Goal: Obtain resource: Download file/media

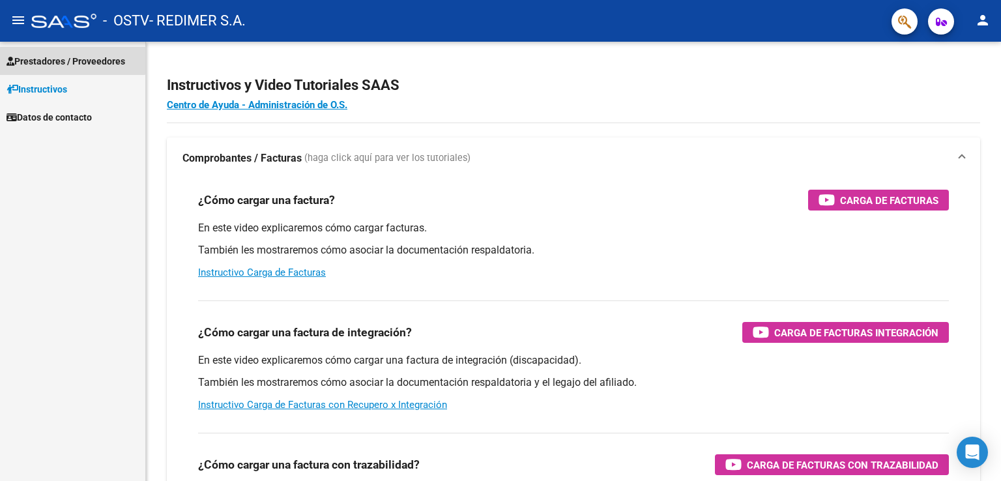
click at [68, 57] on span "Prestadores / Proveedores" at bounding box center [66, 61] width 119 height 14
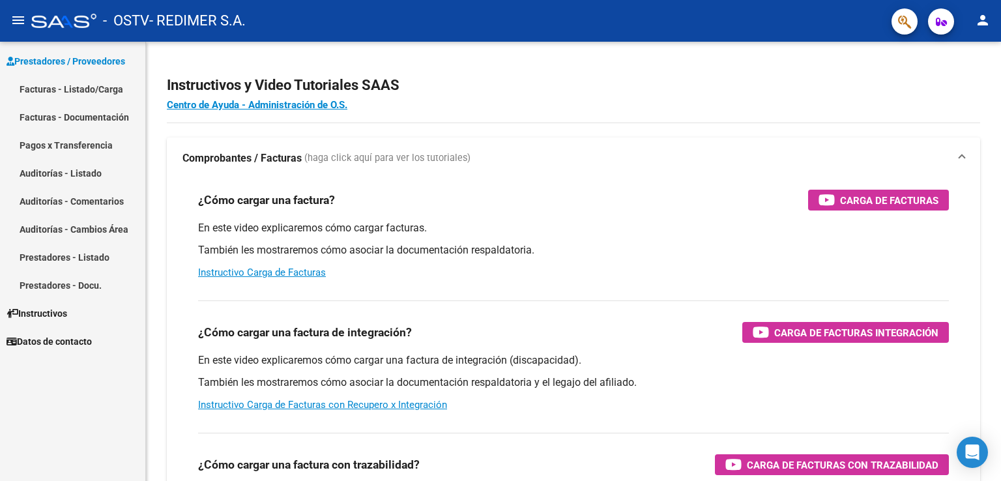
click at [86, 141] on link "Pagos x Transferencia" at bounding box center [72, 145] width 145 height 28
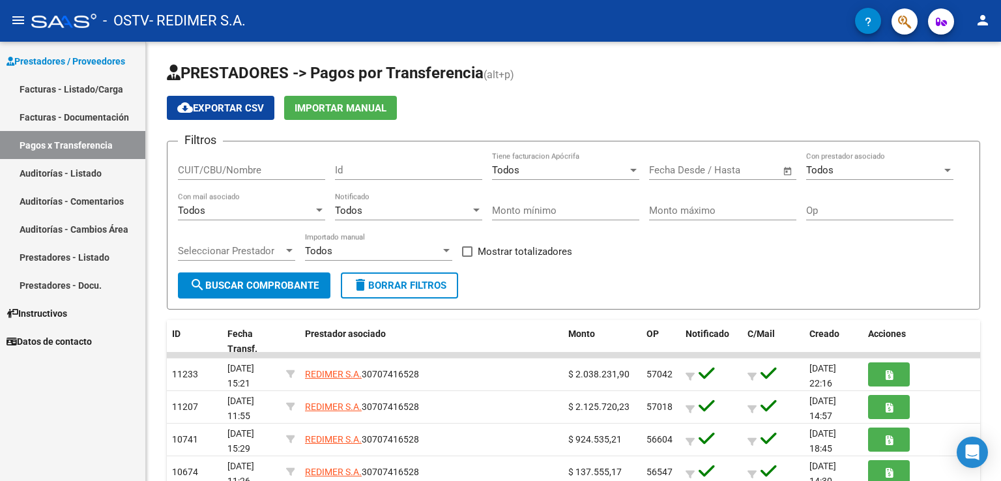
click at [94, 111] on link "Facturas - Documentación" at bounding box center [72, 117] width 145 height 28
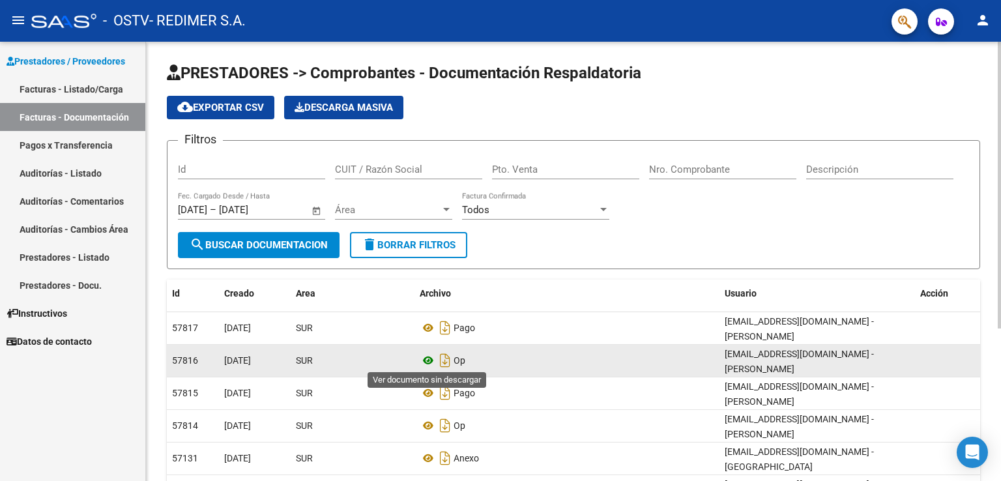
click at [428, 355] on icon at bounding box center [428, 361] width 17 height 16
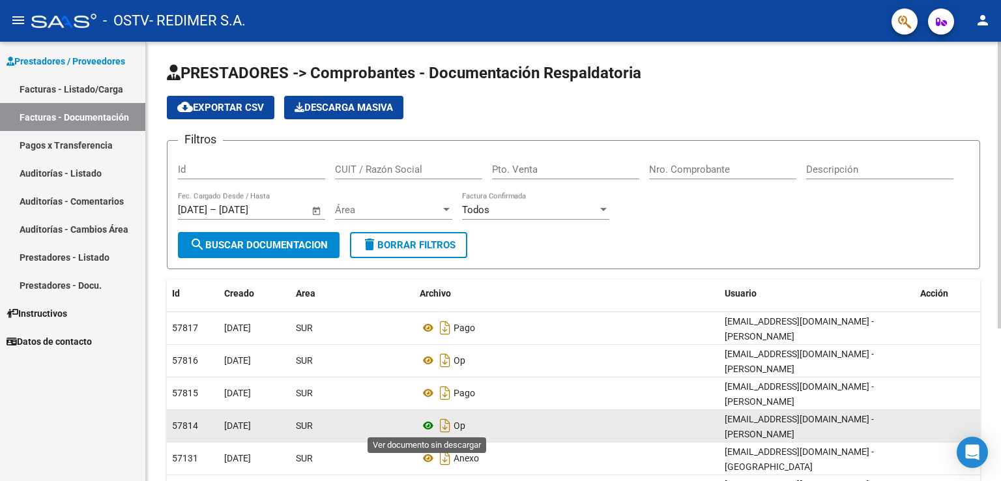
click at [430, 422] on icon at bounding box center [428, 426] width 17 height 16
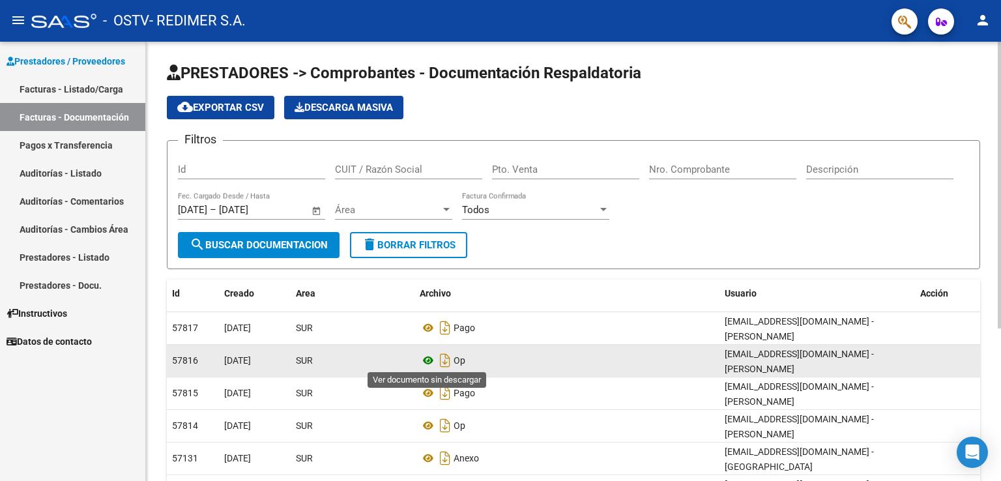
click at [428, 356] on icon at bounding box center [428, 361] width 17 height 16
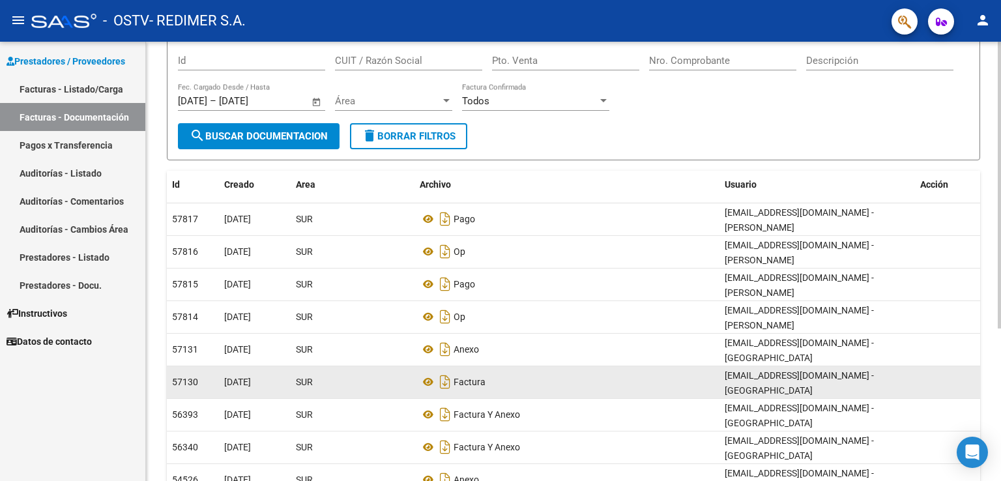
scroll to position [130, 0]
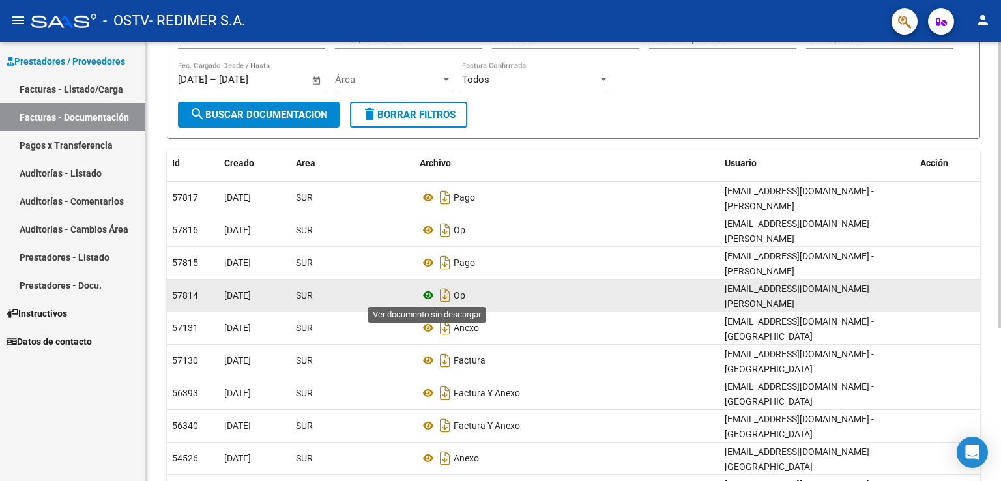
click at [428, 293] on icon at bounding box center [428, 295] width 17 height 16
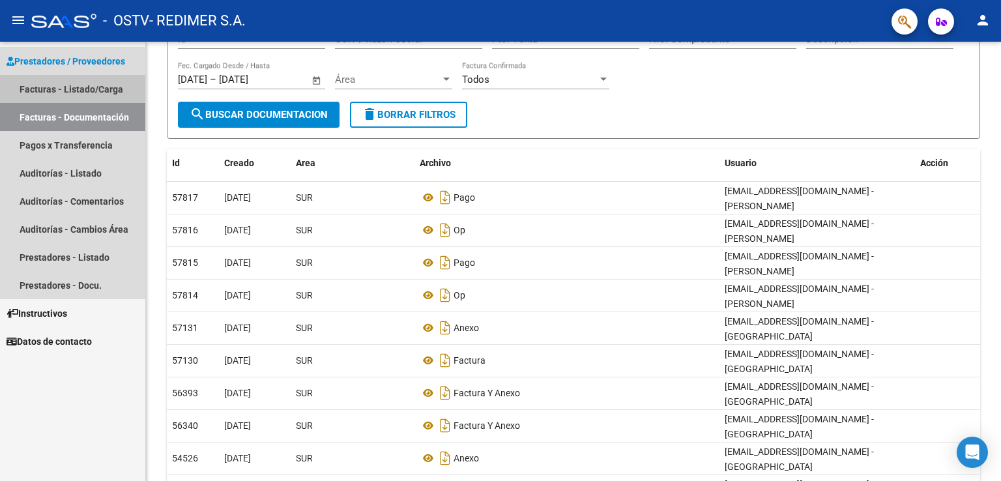
click at [91, 82] on link "Facturas - Listado/Carga" at bounding box center [72, 89] width 145 height 28
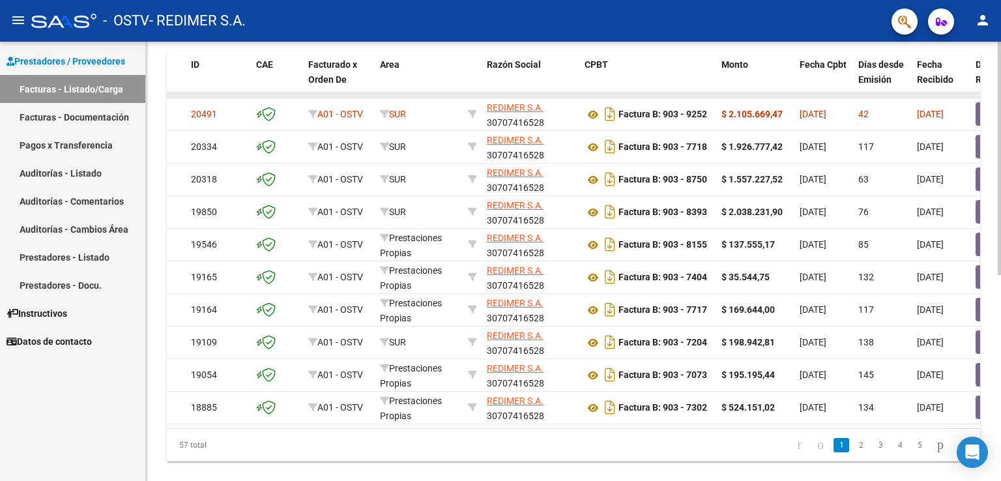
scroll to position [388, 0]
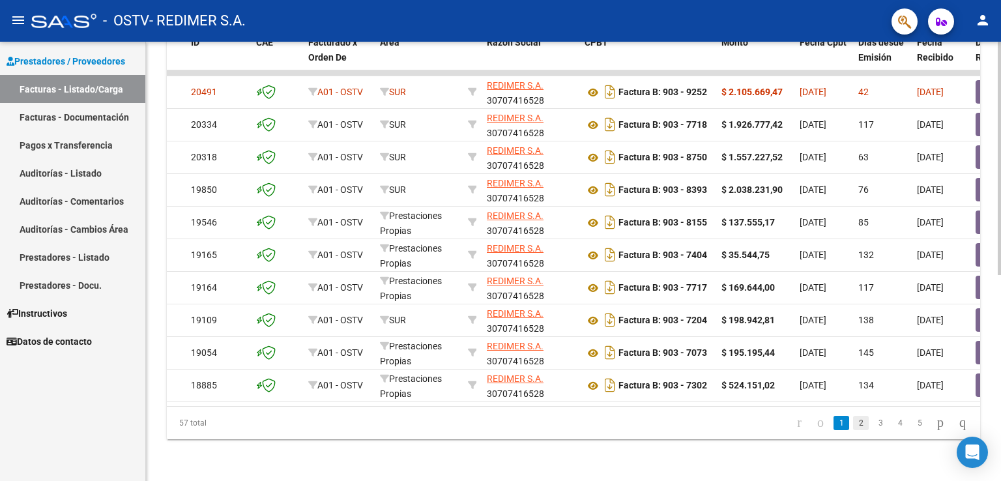
click at [853, 420] on link "2" at bounding box center [861, 423] width 16 height 14
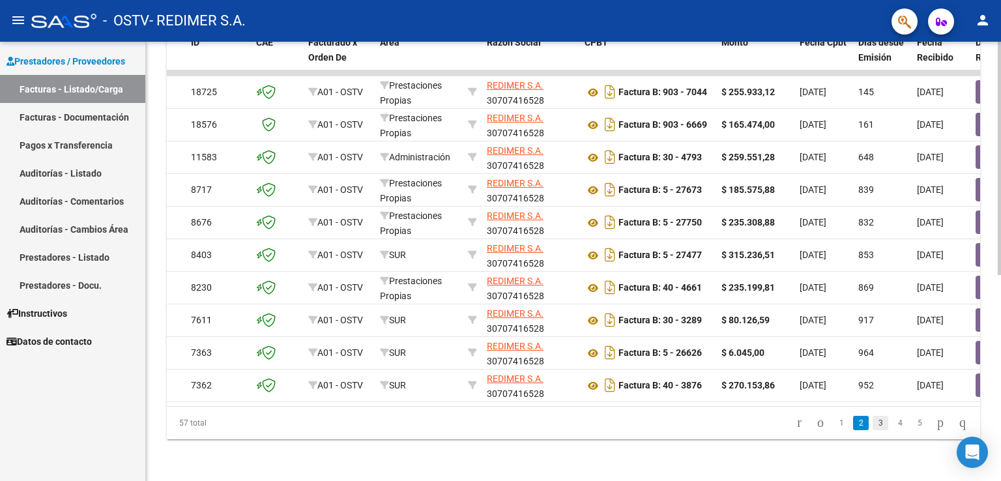
click at [873, 426] on link "3" at bounding box center [881, 423] width 16 height 14
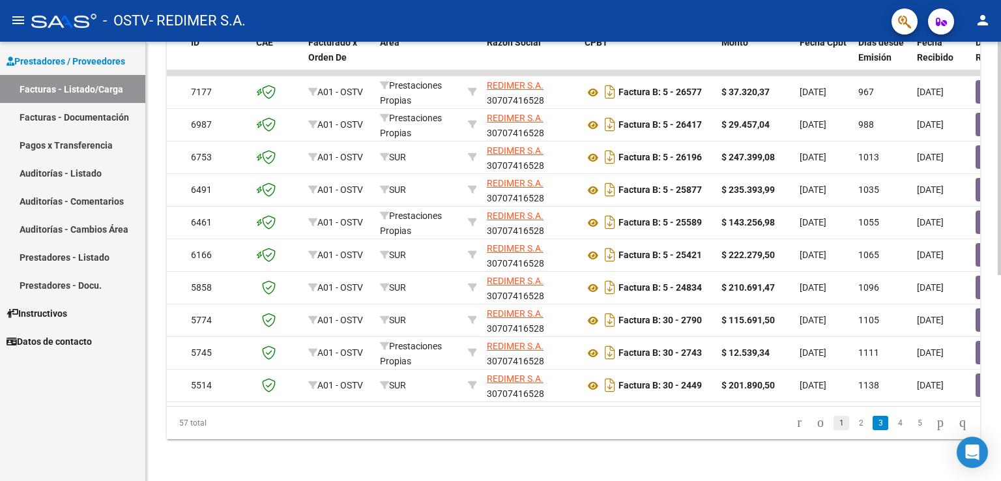
click at [834, 424] on link "1" at bounding box center [842, 423] width 16 height 14
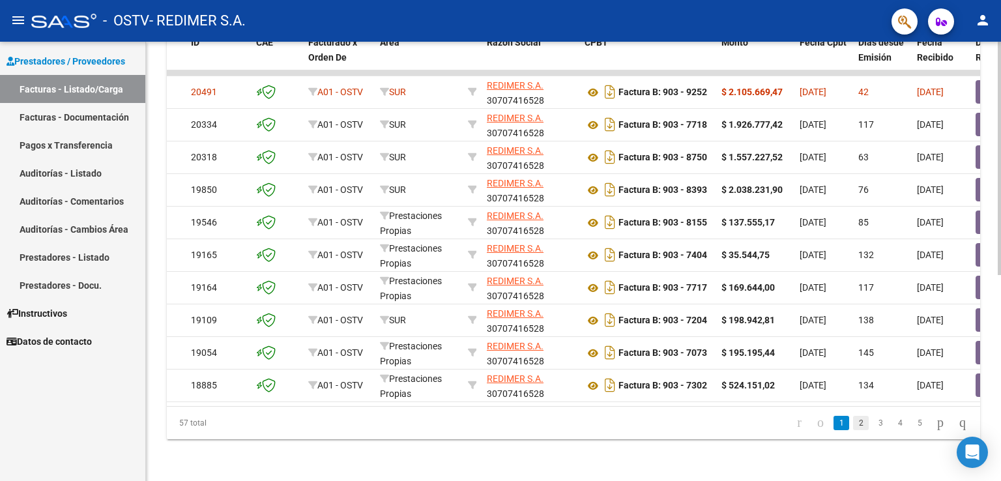
click at [853, 427] on link "2" at bounding box center [861, 423] width 16 height 14
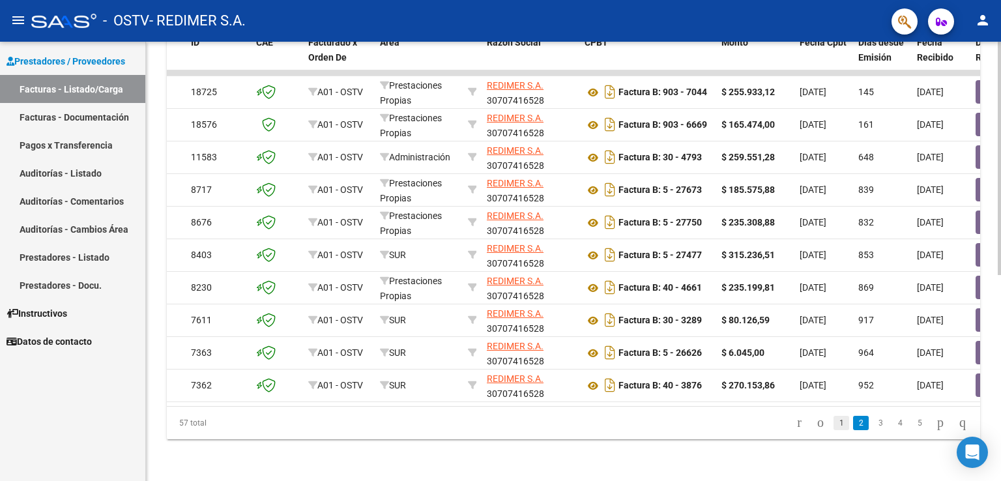
click at [834, 427] on link "1" at bounding box center [842, 423] width 16 height 14
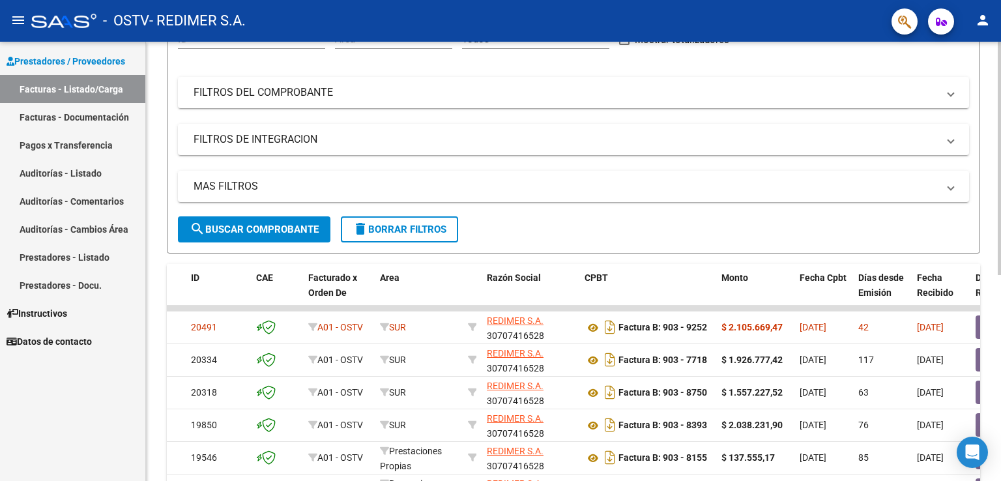
scroll to position [0, 0]
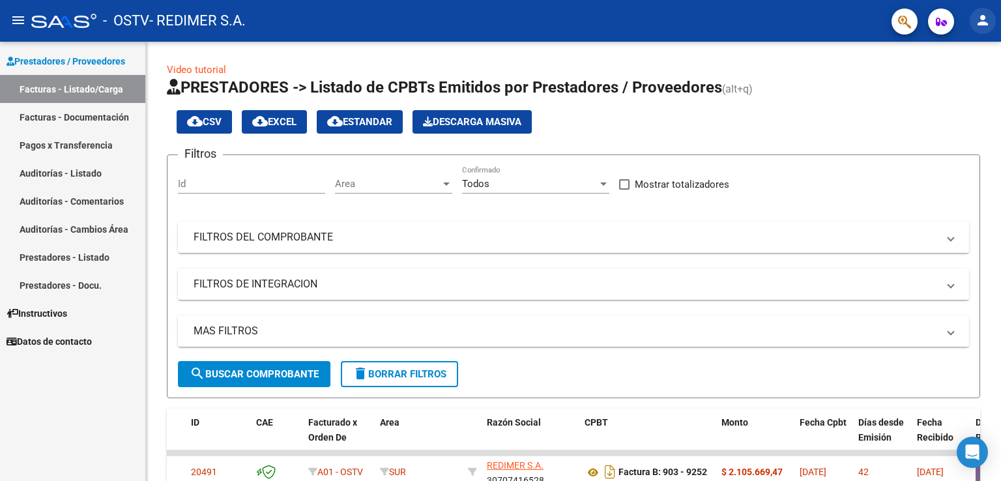
click at [978, 23] on mat-icon "person" at bounding box center [983, 20] width 16 height 16
click at [805, 85] on div at bounding box center [500, 240] width 1001 height 481
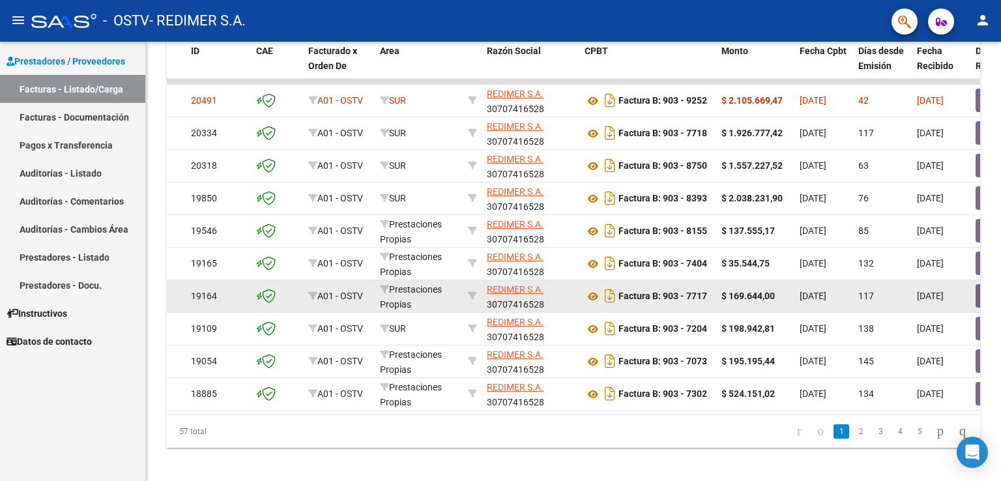
scroll to position [388, 0]
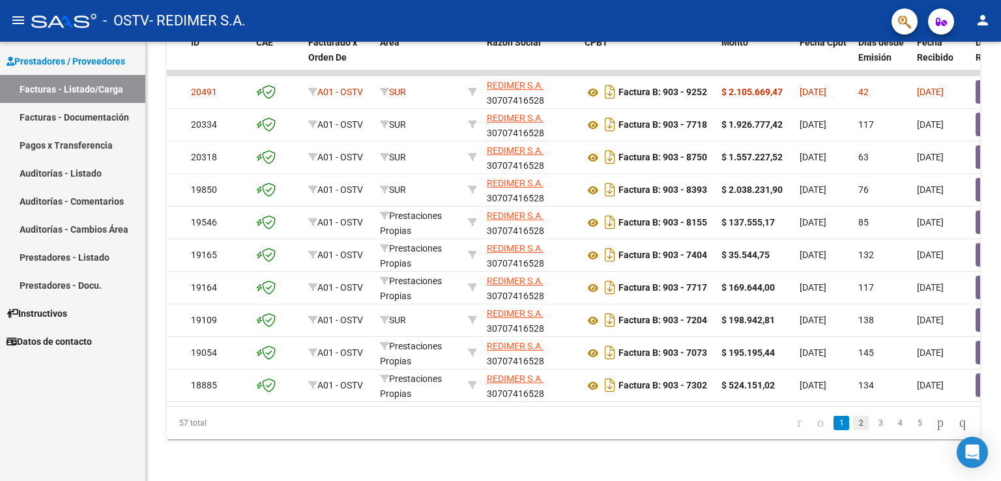
click at [853, 424] on link "2" at bounding box center [861, 423] width 16 height 14
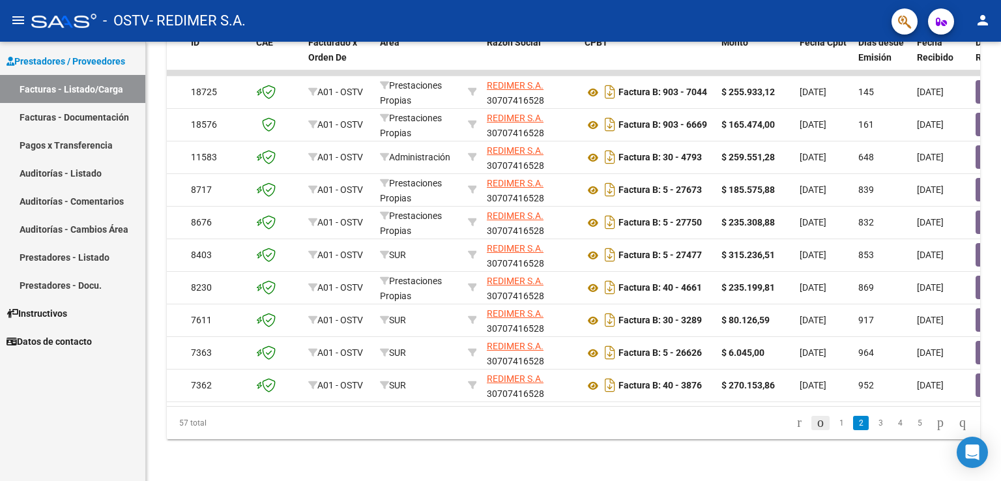
click at [815, 423] on icon "go to previous page" at bounding box center [820, 422] width 10 height 16
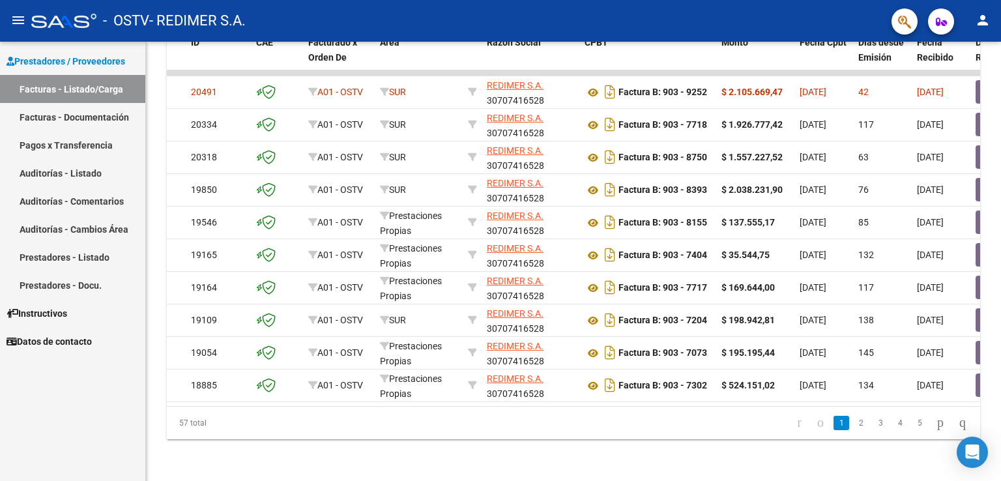
click at [987, 15] on mat-icon "person" at bounding box center [983, 20] width 16 height 16
click at [947, 91] on button "exit_to_app Salir" at bounding box center [956, 85] width 80 height 31
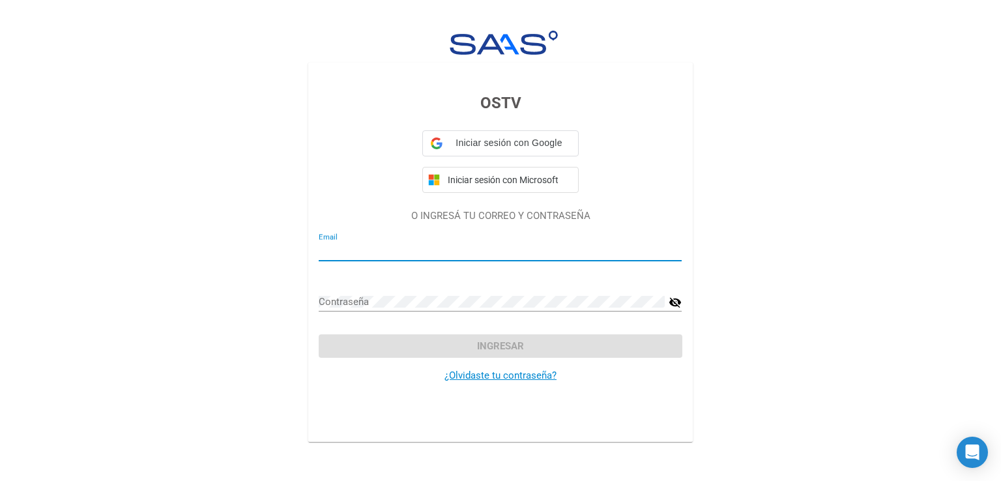
type input "[EMAIL_ADDRESS][DOMAIN_NAME]"
